Goal: Check status: Check status

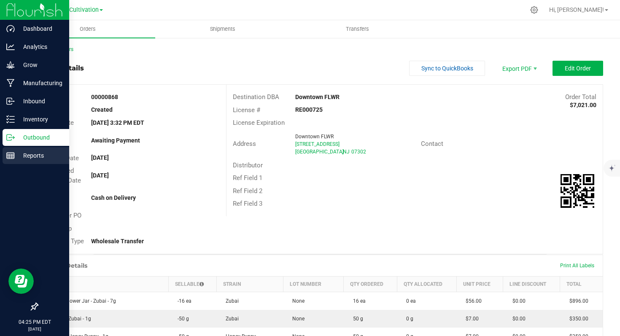
click at [35, 161] on div "Reports" at bounding box center [36, 155] width 67 height 17
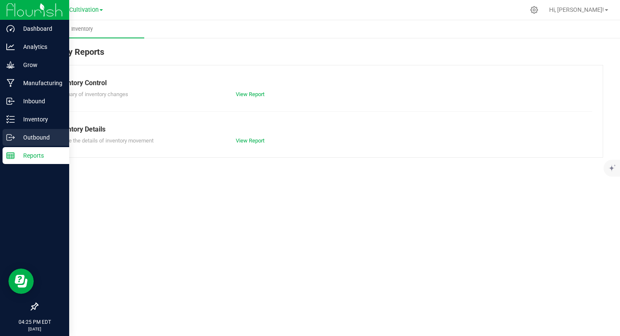
click at [32, 135] on p "Outbound" at bounding box center [40, 137] width 51 height 10
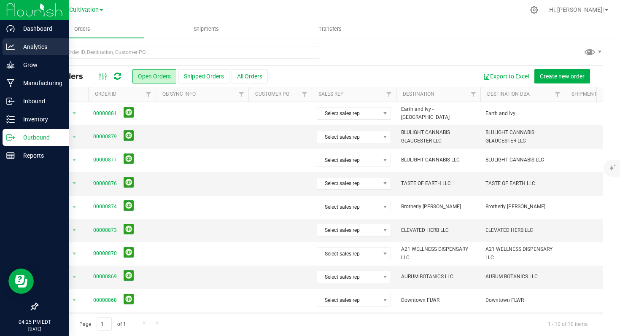
click at [41, 46] on p "Analytics" at bounding box center [40, 47] width 51 height 10
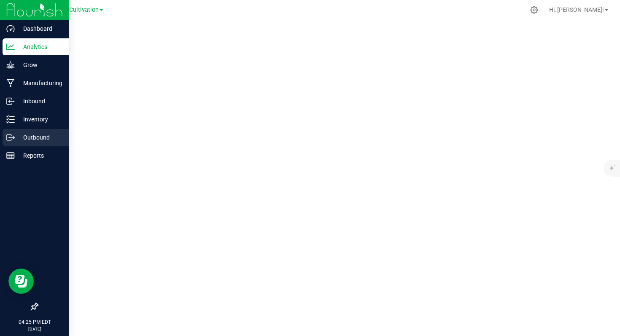
click at [32, 140] on p "Outbound" at bounding box center [40, 137] width 51 height 10
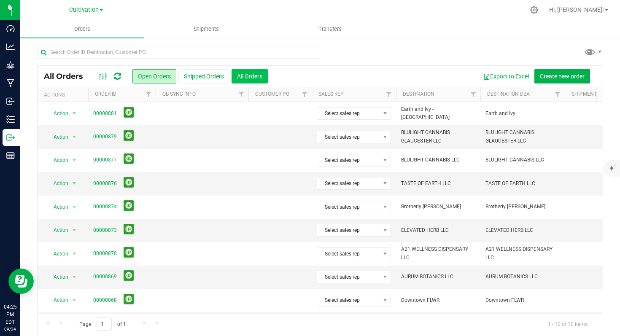
click at [245, 80] on button "All Orders" at bounding box center [250, 76] width 36 height 14
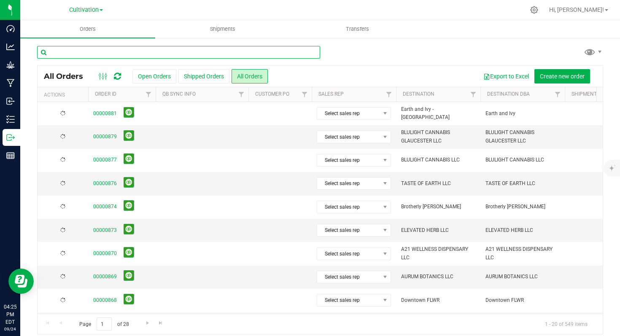
click at [157, 49] on input "text" at bounding box center [178, 52] width 283 height 13
type input "puffin"
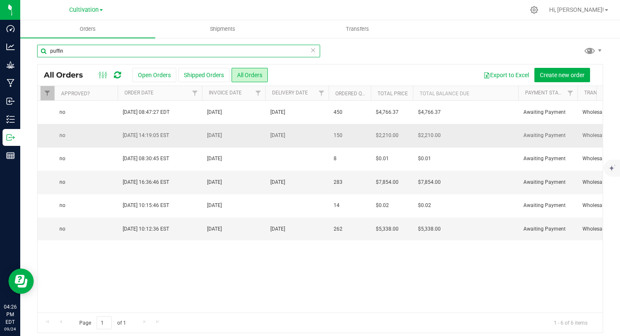
scroll to position [0, 883]
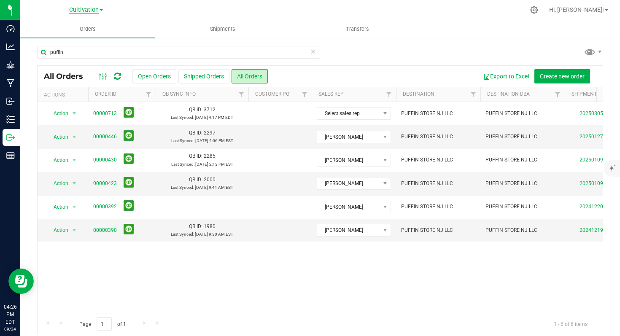
click at [94, 9] on span "Cultivation" at bounding box center [84, 10] width 30 height 8
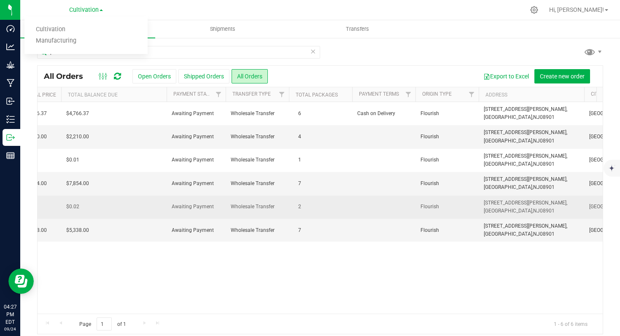
scroll to position [0, 1226]
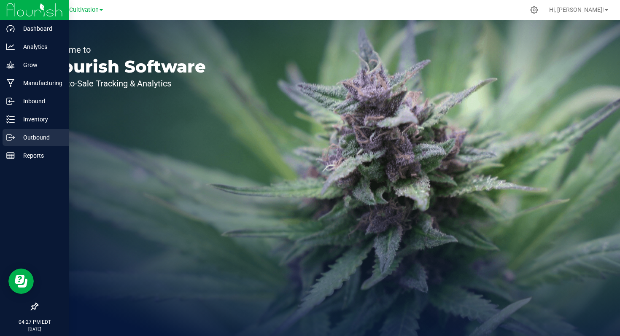
click at [29, 139] on p "Outbound" at bounding box center [40, 137] width 51 height 10
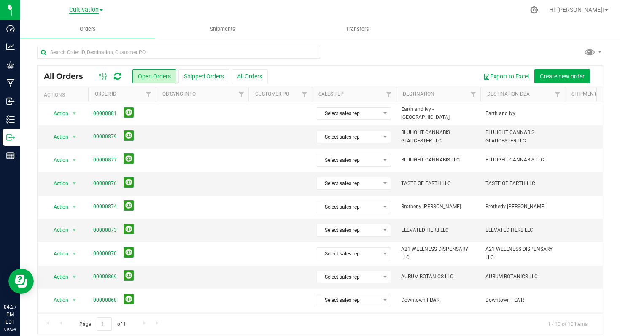
click at [90, 11] on span "Cultivation" at bounding box center [84, 10] width 30 height 8
click at [81, 42] on link "Manufacturing" at bounding box center [85, 40] width 123 height 11
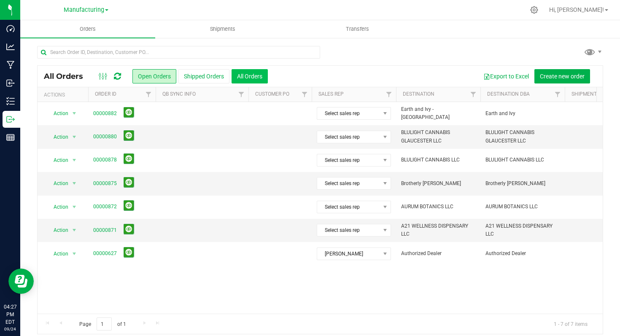
click at [249, 80] on button "All Orders" at bounding box center [250, 76] width 36 height 14
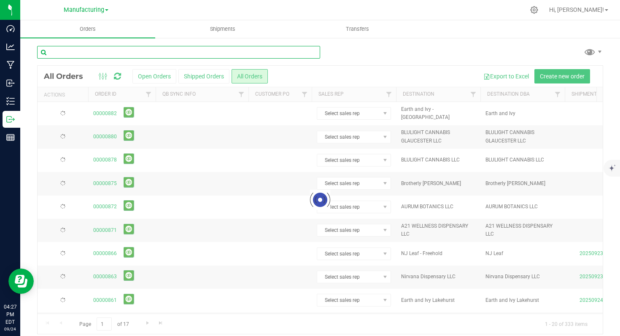
click at [165, 51] on input "text" at bounding box center [178, 52] width 283 height 13
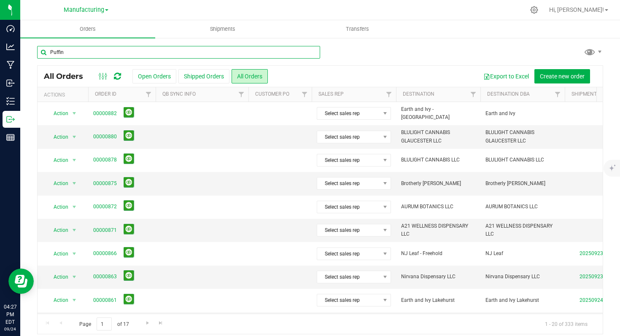
type input "Puffin"
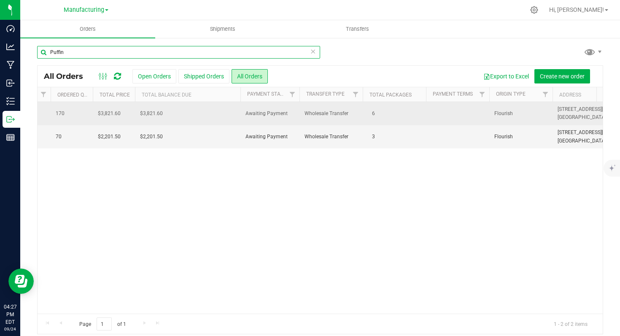
scroll to position [0, 1128]
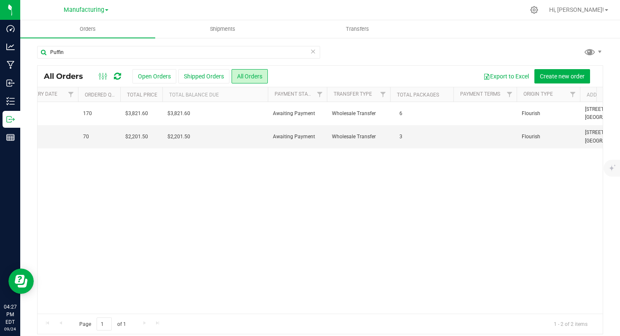
click at [196, 93] on th "Total Balance Due" at bounding box center [214, 94] width 105 height 15
drag, startPoint x: 207, startPoint y: 93, endPoint x: 201, endPoint y: 97, distance: 6.8
click at [162, 93] on th "Total Balance Due" at bounding box center [214, 94] width 105 height 15
click at [248, 95] on th "Total Balance Due" at bounding box center [214, 94] width 105 height 15
drag, startPoint x: 246, startPoint y: 95, endPoint x: 226, endPoint y: 95, distance: 19.4
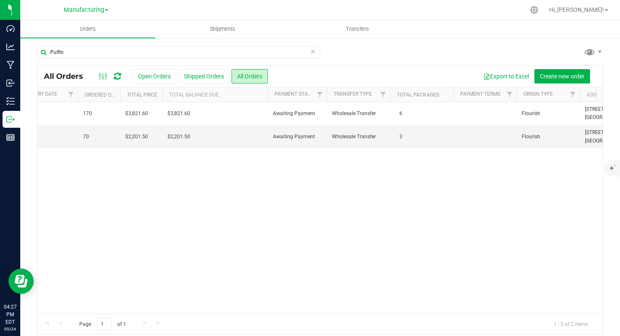
click at [226, 95] on th "Total Balance Due" at bounding box center [214, 94] width 105 height 15
click at [232, 95] on th "Total Balance Due" at bounding box center [214, 94] width 105 height 15
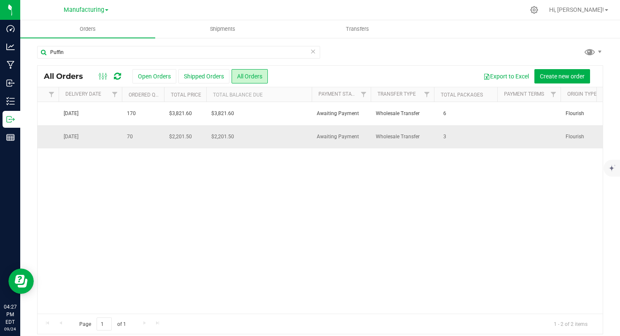
scroll to position [0, 1068]
